Goal: Task Accomplishment & Management: Use online tool/utility

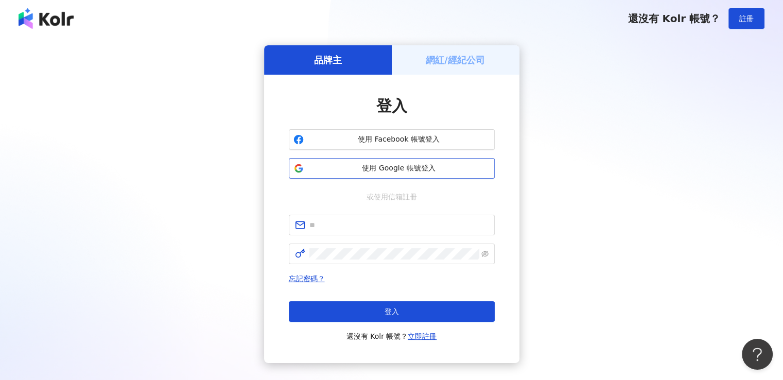
click at [343, 169] on span "使用 Google 帳號登入" at bounding box center [399, 168] width 182 height 10
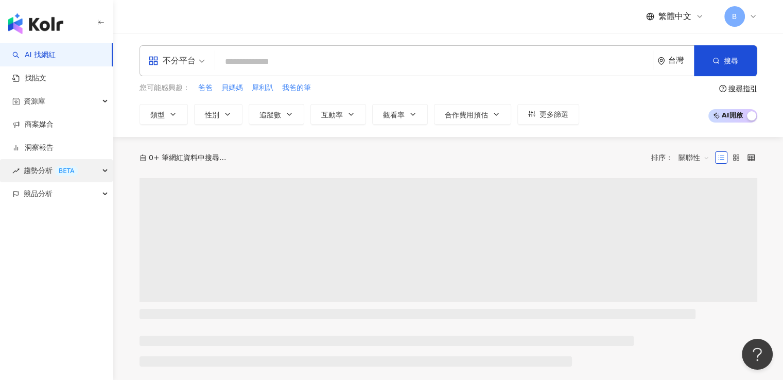
click at [103, 172] on div "趨勢分析 BETA" at bounding box center [56, 170] width 113 height 23
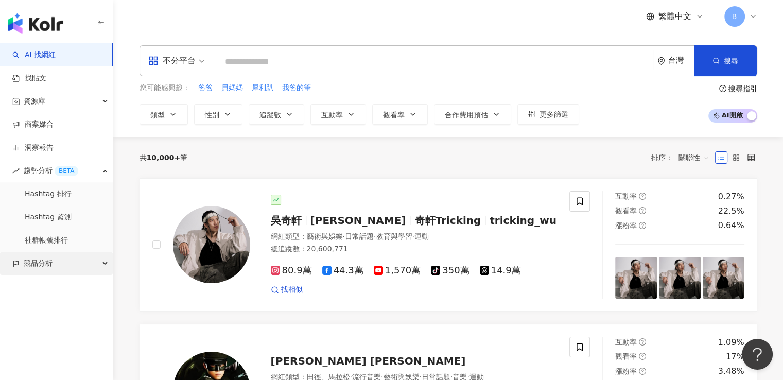
click at [90, 266] on div "競品分析" at bounding box center [56, 263] width 113 height 23
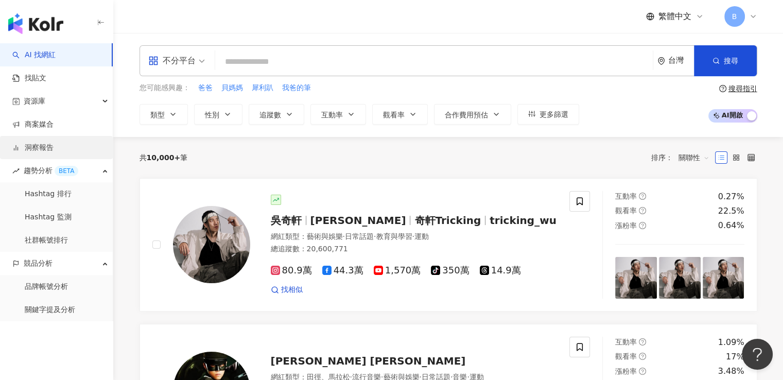
click at [54, 149] on link "洞察報告" at bounding box center [32, 148] width 41 height 10
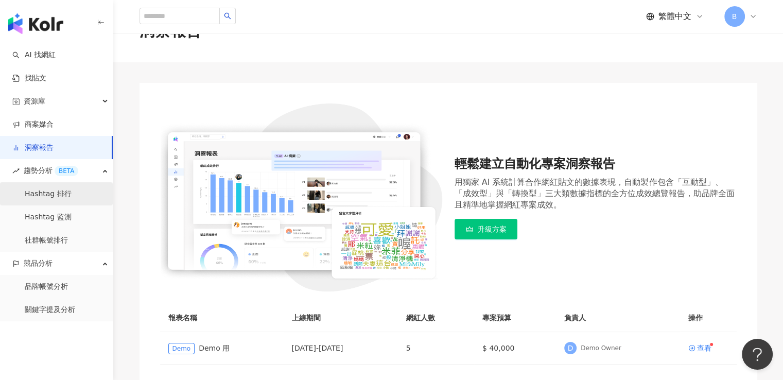
scroll to position [51, 0]
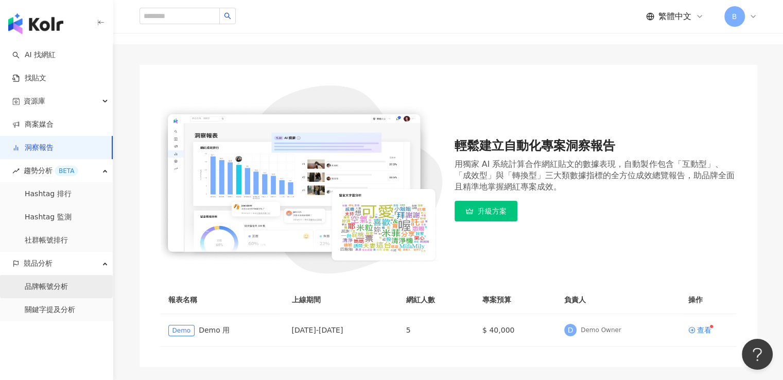
click at [56, 289] on link "品牌帳號分析" at bounding box center [46, 287] width 43 height 10
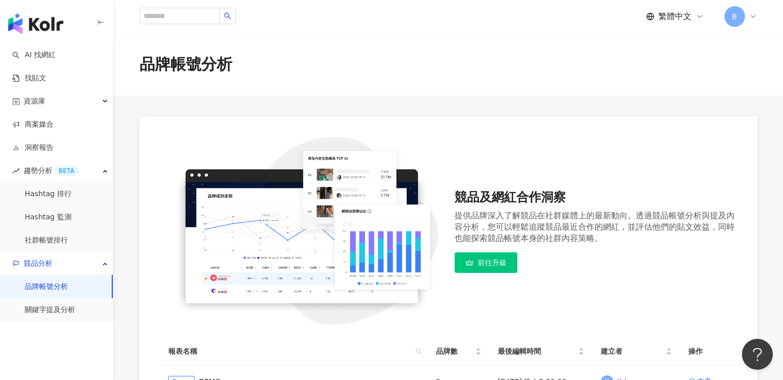
drag, startPoint x: 154, startPoint y: 0, endPoint x: 46, endPoint y: 32, distance: 112.9
click at [46, 32] on img "button" at bounding box center [35, 23] width 55 height 21
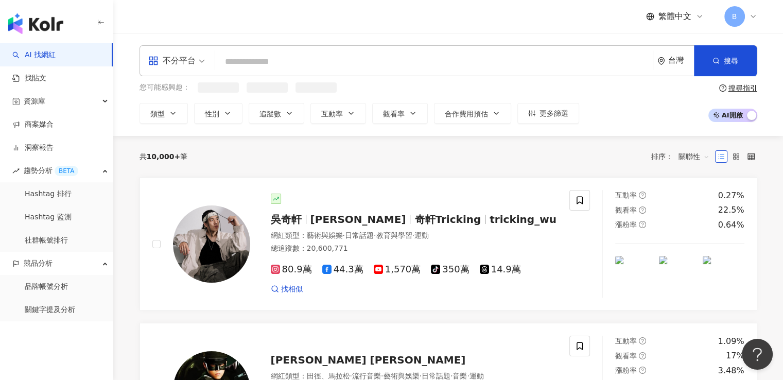
click at [39, 58] on link "AI 找網紅" at bounding box center [33, 55] width 43 height 10
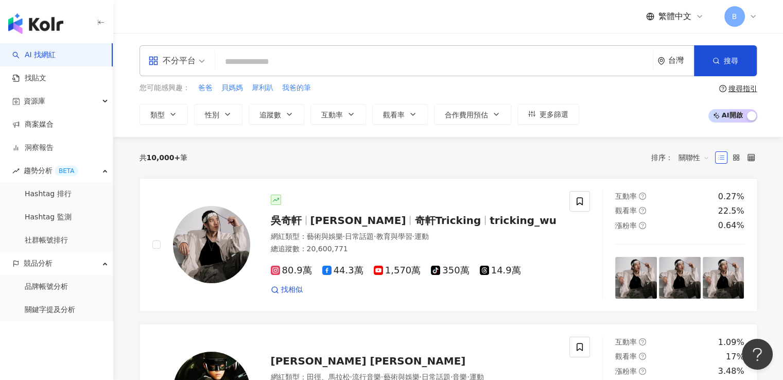
click at [346, 155] on div "共 10,000+ 筆 排序： 關聯性" at bounding box center [449, 157] width 618 height 16
